Goal: Contribute content

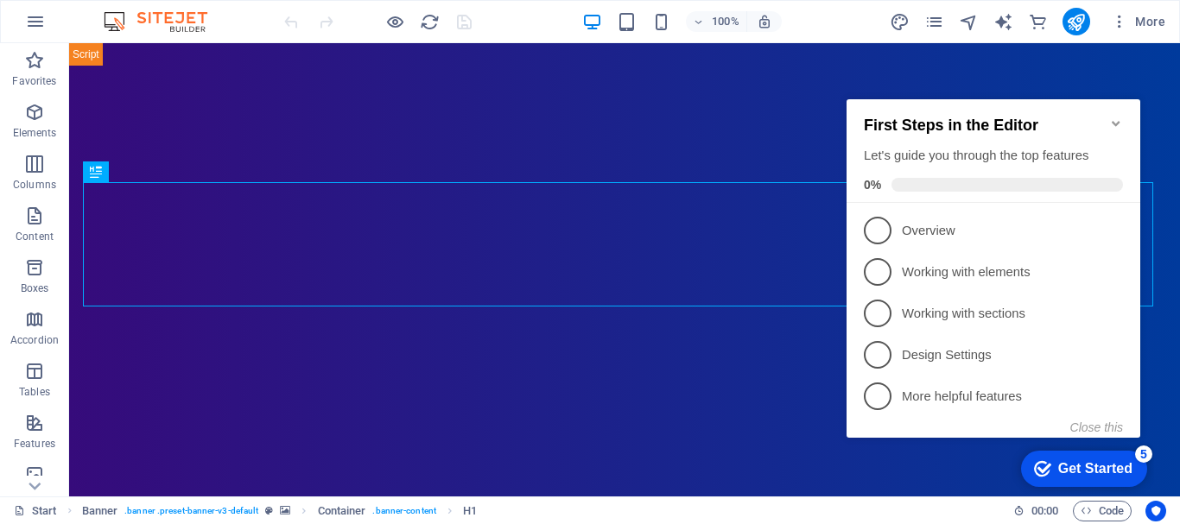
click at [1115, 118] on icon "Minimize checklist" at bounding box center [1116, 124] width 14 height 14
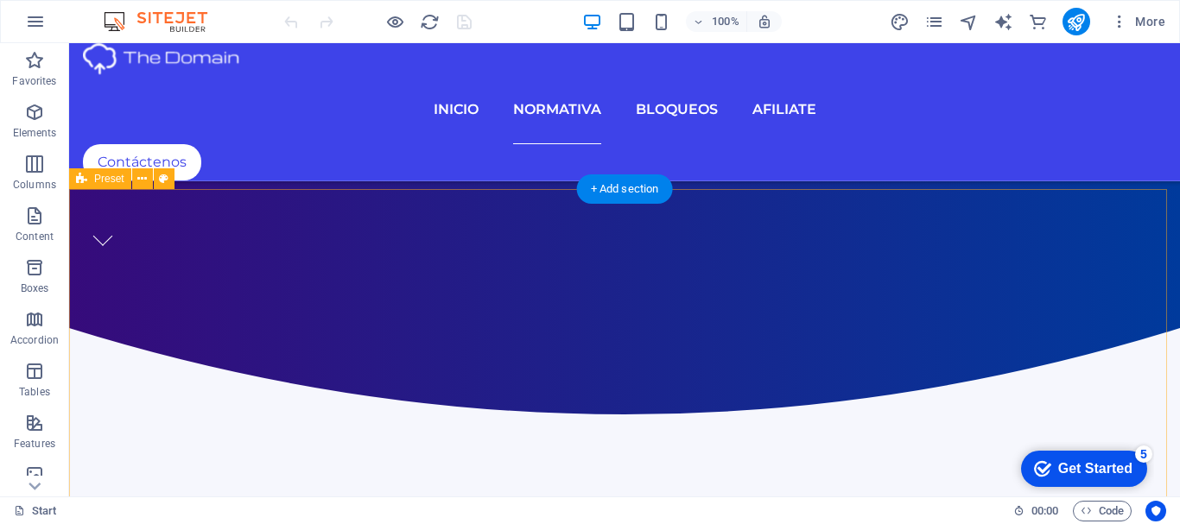
scroll to position [691, 0]
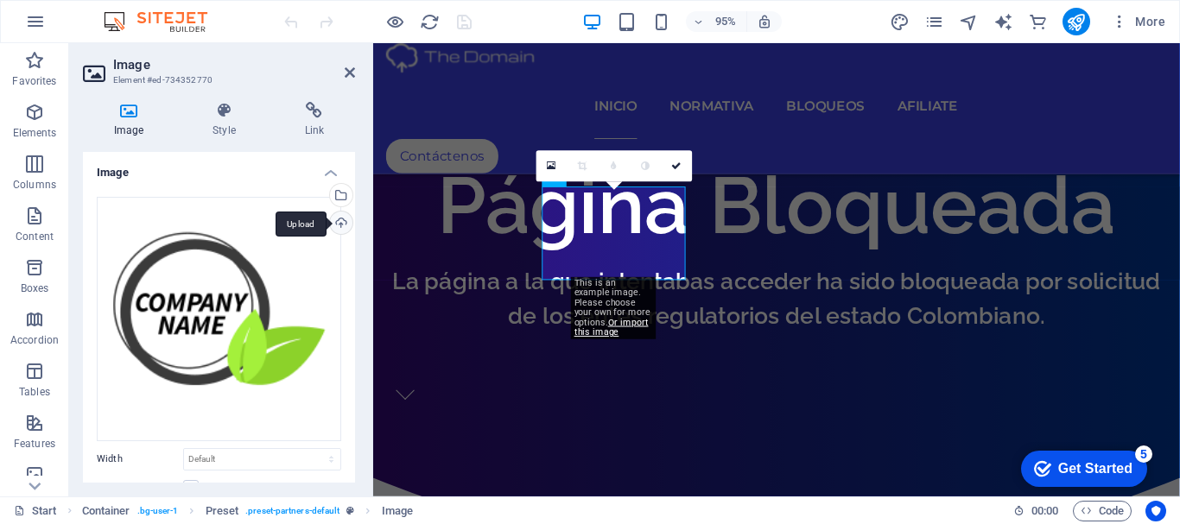
click at [338, 223] on div "Upload" at bounding box center [339, 225] width 26 height 26
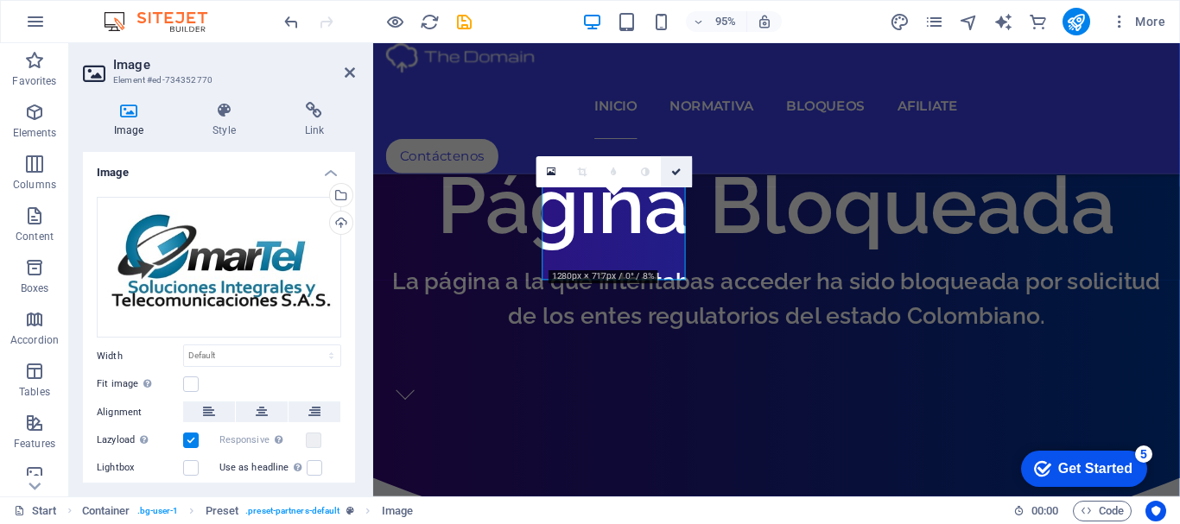
drag, startPoint x: 673, startPoint y: 169, endPoint x: 899, endPoint y: 137, distance: 228.5
click at [673, 169] on icon at bounding box center [676, 172] width 10 height 9
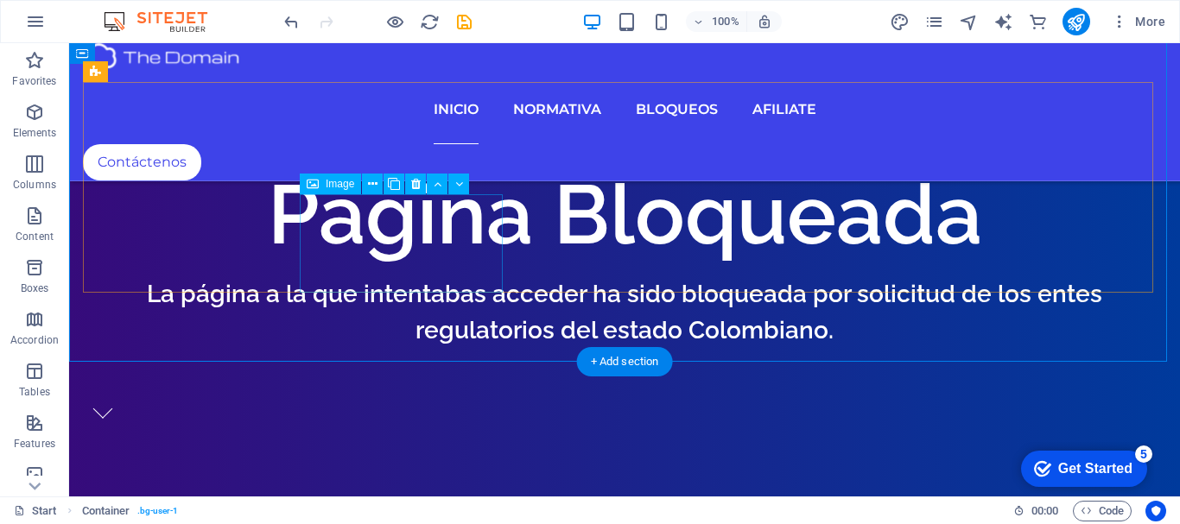
drag, startPoint x: 394, startPoint y: 249, endPoint x: 92, endPoint y: 260, distance: 302.4
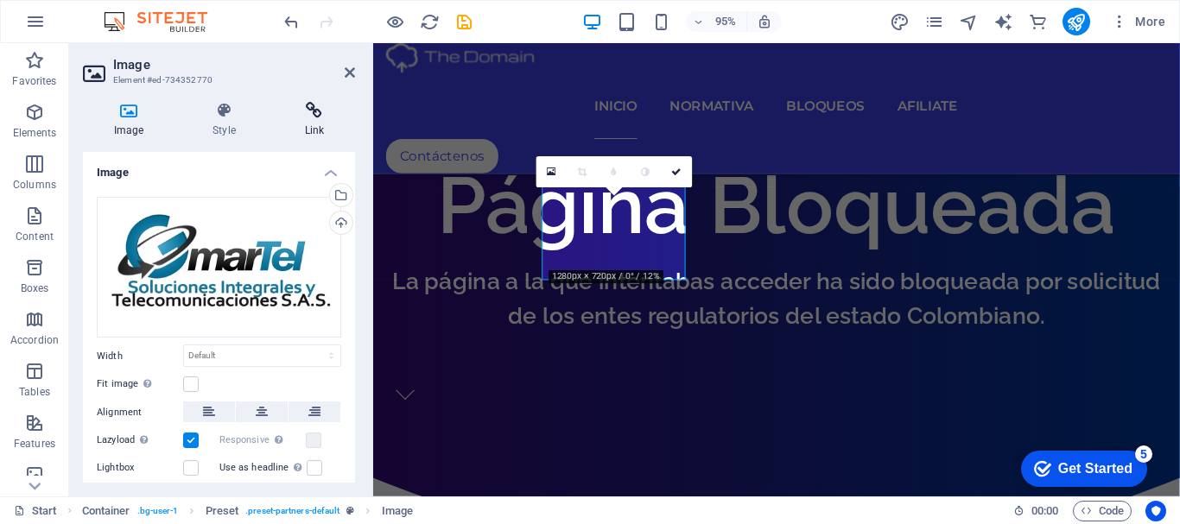
drag, startPoint x: 319, startPoint y: 110, endPoint x: 340, endPoint y: 106, distance: 21.9
click at [319, 109] on icon at bounding box center [314, 110] width 81 height 17
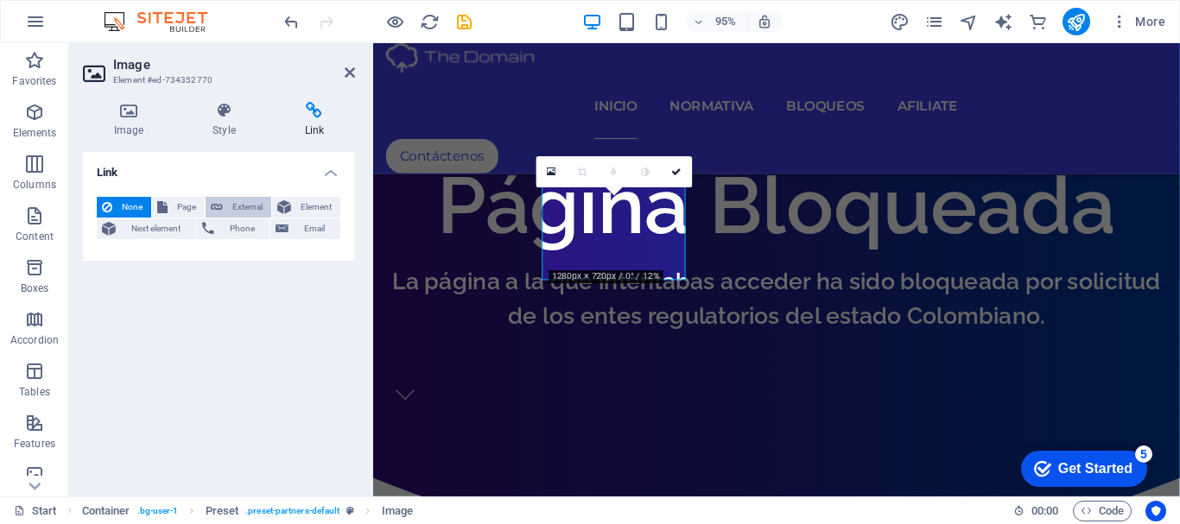
click at [243, 205] on span "External" at bounding box center [247, 207] width 38 height 21
select select "blank"
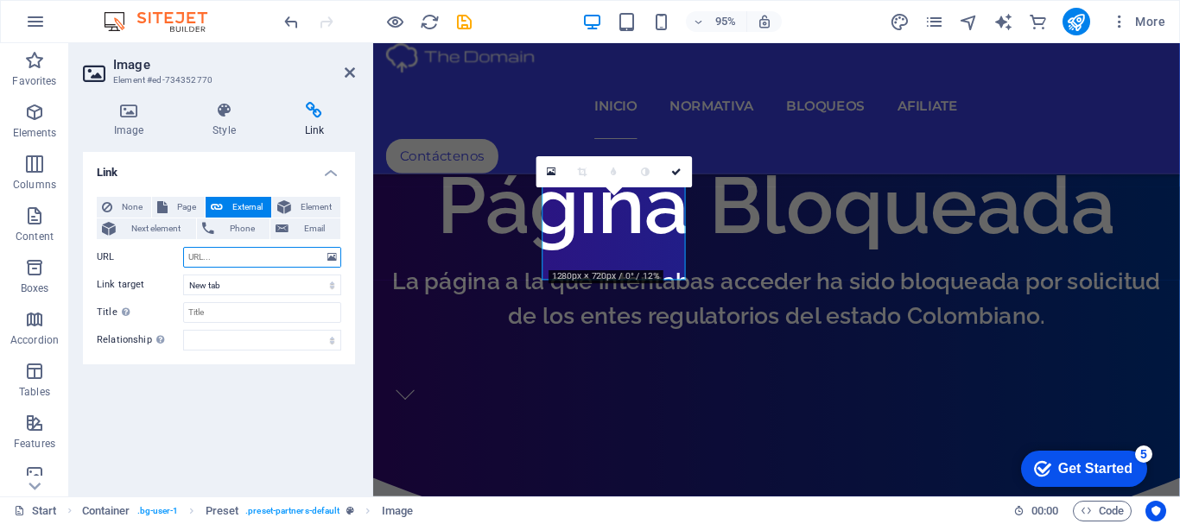
paste input "[URL][DOMAIN_NAME]"
type input "[URL][DOMAIN_NAME]"
click at [466, 21] on icon "save" at bounding box center [464, 22] width 20 height 20
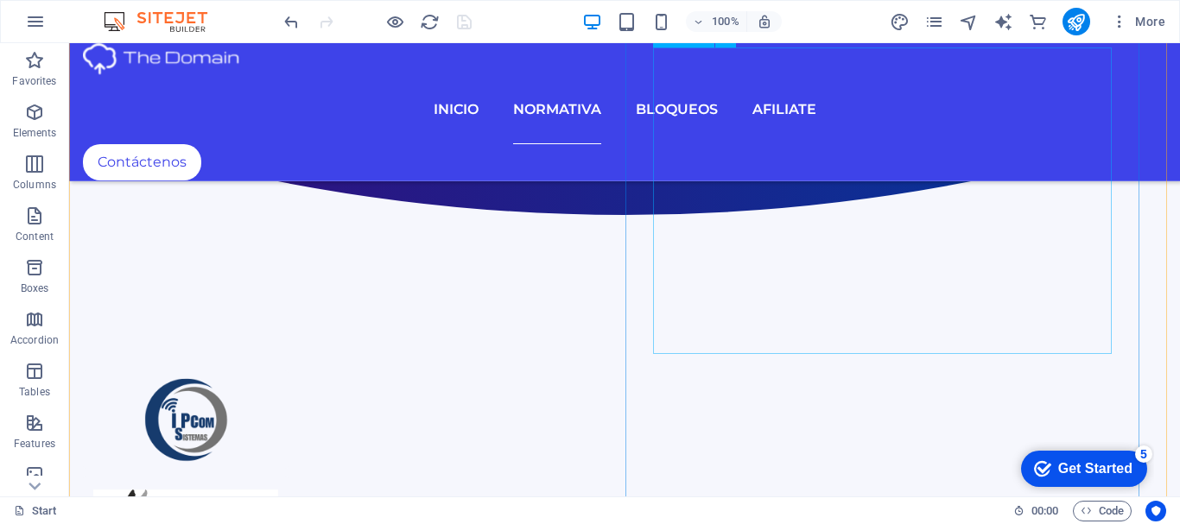
scroll to position [1123, 0]
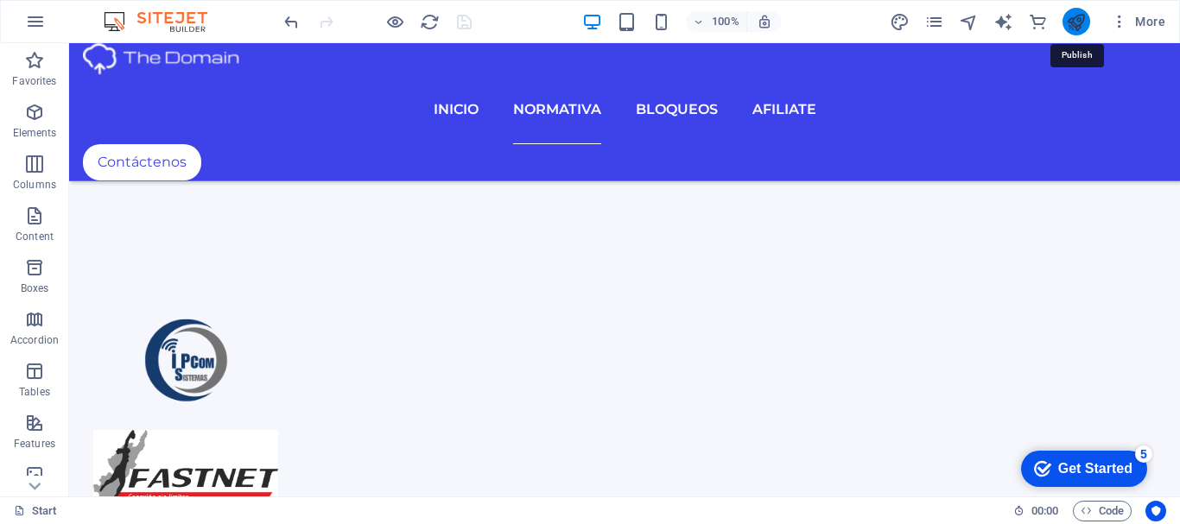
click at [1069, 22] on icon "publish" at bounding box center [1076, 22] width 20 height 20
